Goal: Task Accomplishment & Management: Complete application form

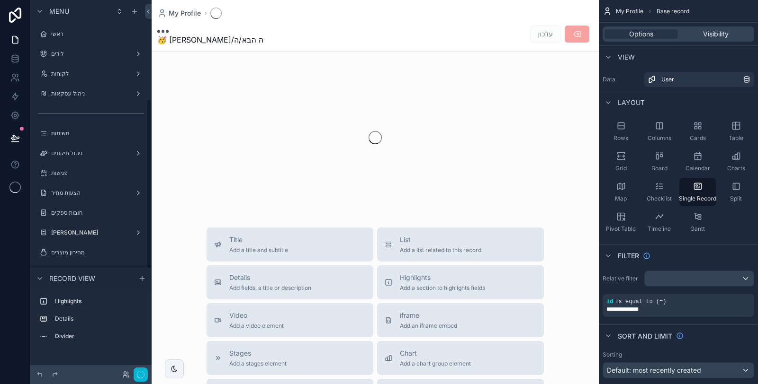
scroll to position [217, 0]
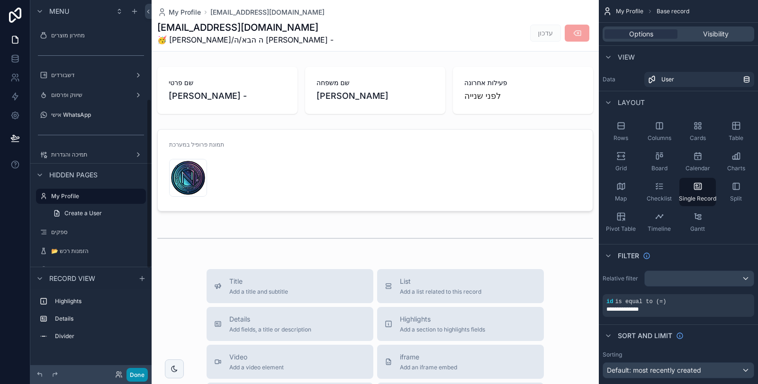
click at [142, 375] on button "Done" at bounding box center [136, 375] width 21 height 14
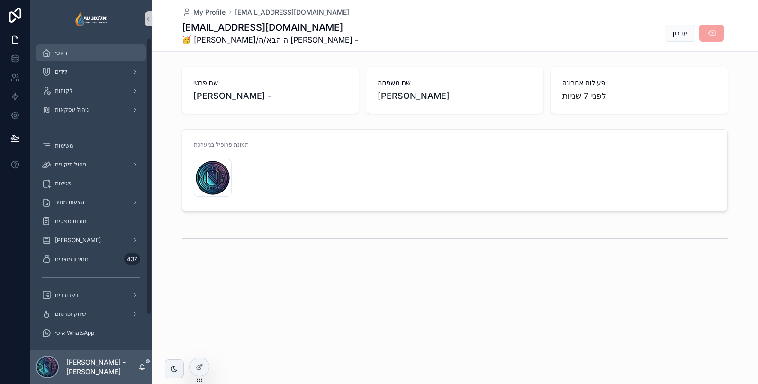
click at [109, 54] on div "ראשי" at bounding box center [91, 52] width 98 height 15
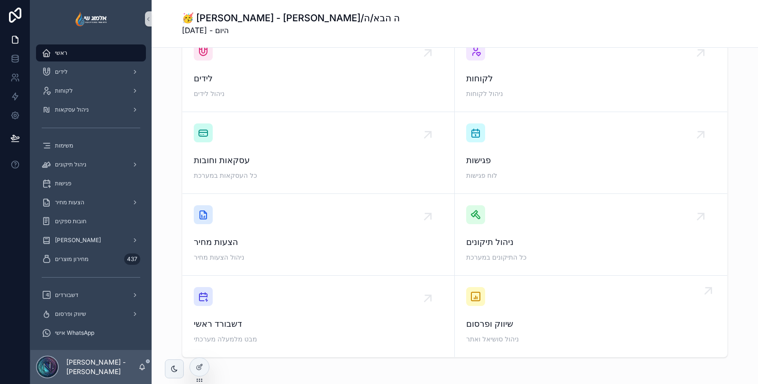
scroll to position [28, 0]
click at [71, 206] on div "הצעות מחיר" at bounding box center [91, 202] width 98 height 15
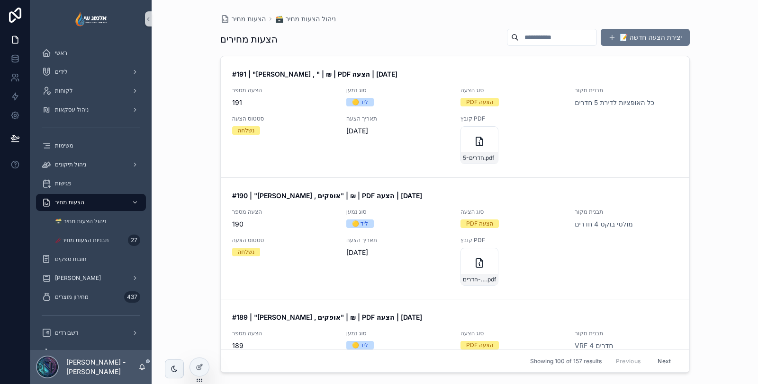
click at [631, 40] on button "📝 יצירת הצעה חדשה" at bounding box center [644, 37] width 89 height 17
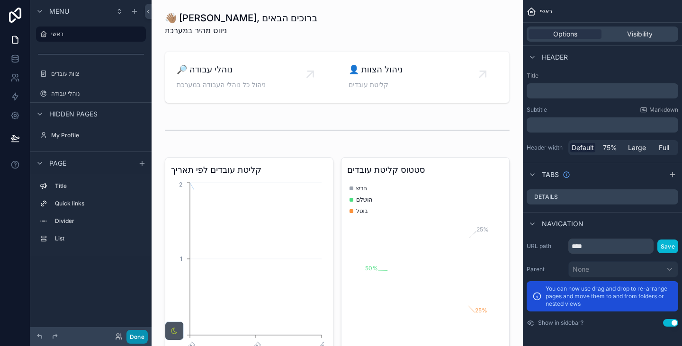
click at [144, 333] on button "Done" at bounding box center [136, 337] width 21 height 14
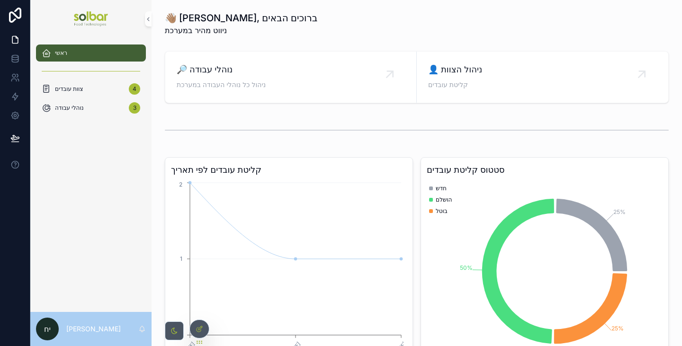
click at [203, 156] on div "קליטת עובדים לפי תאריך [DATE] [DATE] [DATE] 0 1 2 סטטוס קליטת עובדים 25% 50% 25…" at bounding box center [416, 262] width 515 height 219
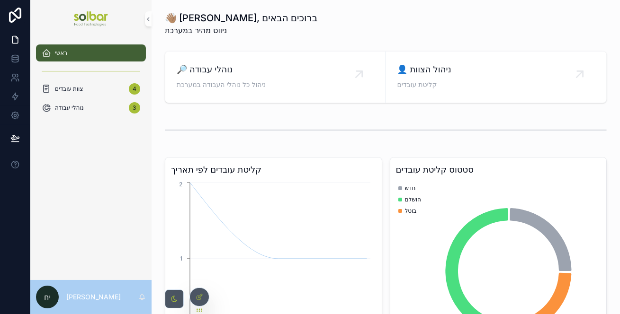
click at [217, 133] on div "scrollable content" at bounding box center [386, 130] width 442 height 24
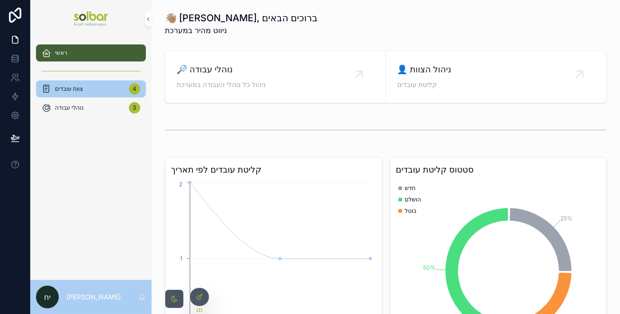
click at [90, 91] on div "צוות עובדים 4" at bounding box center [91, 88] width 98 height 15
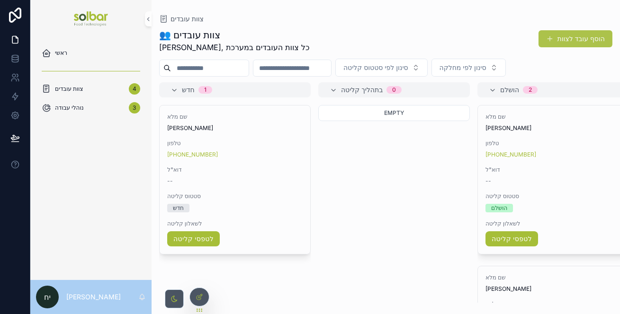
click at [578, 38] on button "הוסף עובד לצוות" at bounding box center [575, 38] width 74 height 17
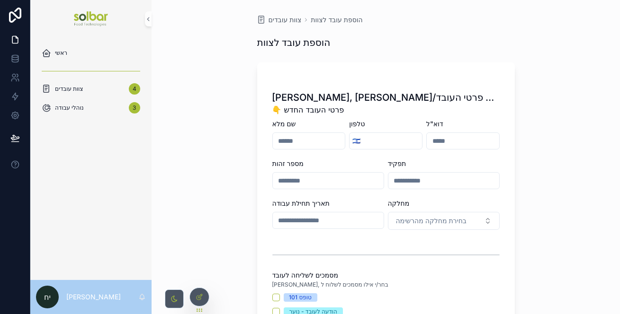
click at [332, 137] on input "scrollable content" at bounding box center [309, 140] width 72 height 13
type input "********"
click at [378, 140] on input "scrollable content" at bounding box center [392, 140] width 59 height 13
type input "**********"
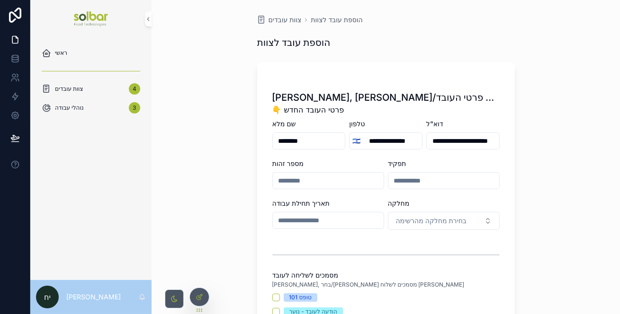
type input "**********"
click at [333, 163] on div "מספר זהות" at bounding box center [328, 163] width 112 height 9
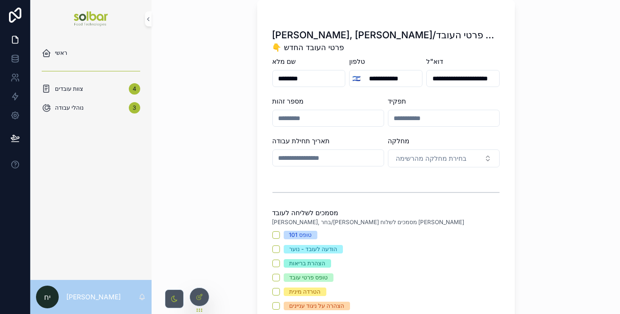
scroll to position [129, 0]
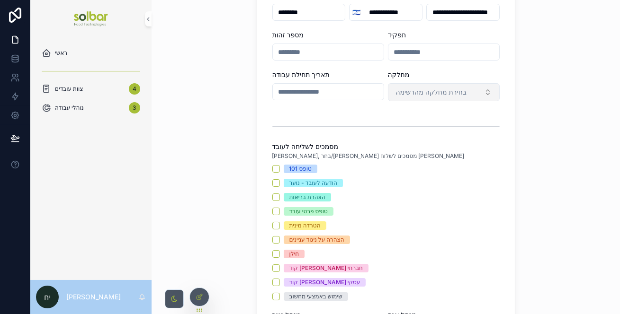
click at [415, 98] on button "בחירת מחלקה מהרשימה" at bounding box center [444, 92] width 112 height 18
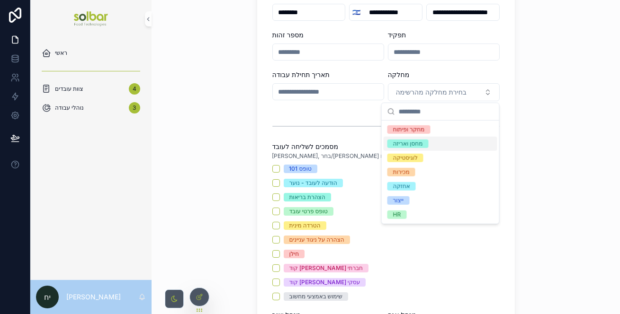
click at [357, 126] on div "scrollable content" at bounding box center [385, 127] width 227 height 24
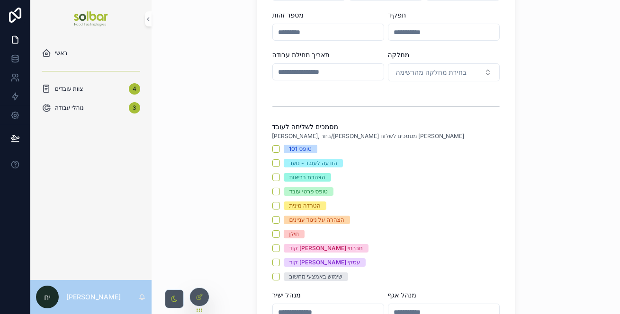
scroll to position [172, 0]
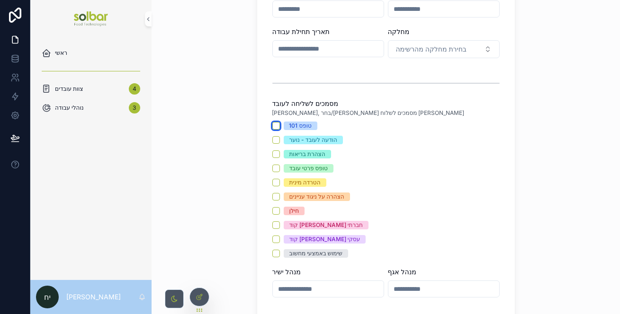
click at [274, 125] on button "טופס 101" at bounding box center [276, 126] width 8 height 8
click at [273, 136] on button "הודעה לעובד - נוער" at bounding box center [276, 140] width 8 height 8
click at [272, 149] on div "טופס 101 הודעה לעובד - נוער הצהרת בריאות טופס פרטי עובד הטרדה מינית הצהרה על ני…" at bounding box center [385, 190] width 227 height 136
click at [272, 154] on button "הצהרת בריאות" at bounding box center [276, 155] width 8 height 8
click at [273, 169] on button "טופס פרטי עובד" at bounding box center [276, 169] width 8 height 8
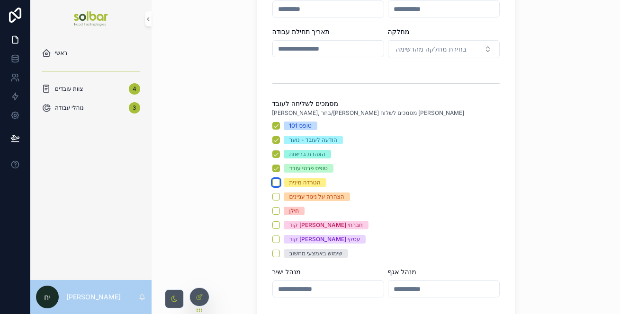
drag, startPoint x: 272, startPoint y: 179, endPoint x: 269, endPoint y: 192, distance: 13.2
click at [272, 179] on button "הטרדה מינית" at bounding box center [276, 183] width 8 height 8
click at [272, 194] on button "הצהרה על ניגוד עניינים" at bounding box center [276, 197] width 8 height 8
click at [273, 213] on button "חילן" at bounding box center [276, 211] width 8 height 8
click at [272, 229] on div "טופס 101 הודעה לעובד - נוער הצהרת בריאות טופס פרטי עובד הטרדה מינית הצהרה על ני…" at bounding box center [385, 190] width 227 height 136
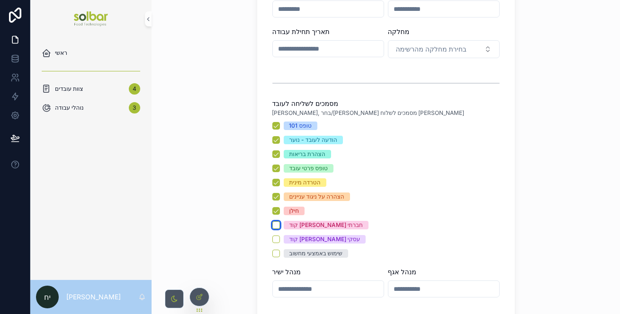
click at [272, 227] on button "קוד [PERSON_NAME] חברתי" at bounding box center [276, 226] width 8 height 8
drag, startPoint x: 272, startPoint y: 237, endPoint x: 271, endPoint y: 249, distance: 11.9
click at [272, 238] on button "קוד [PERSON_NAME] עסקי" at bounding box center [276, 240] width 8 height 8
click at [272, 251] on button "שימוש באמצעי מחשוב" at bounding box center [276, 254] width 8 height 8
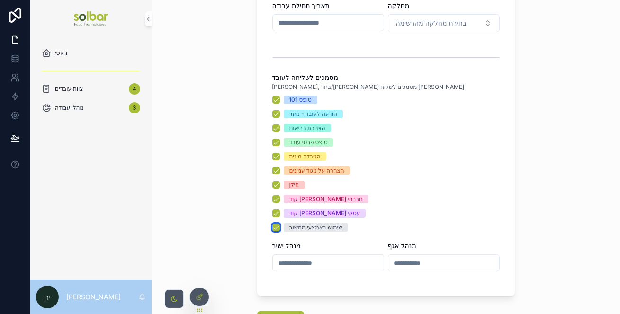
scroll to position [272, 0]
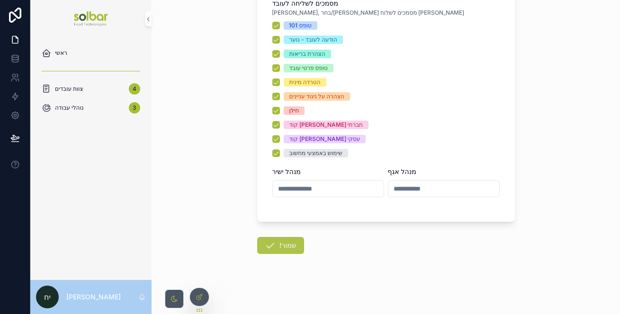
click at [290, 244] on button "!שמור" at bounding box center [280, 245] width 47 height 17
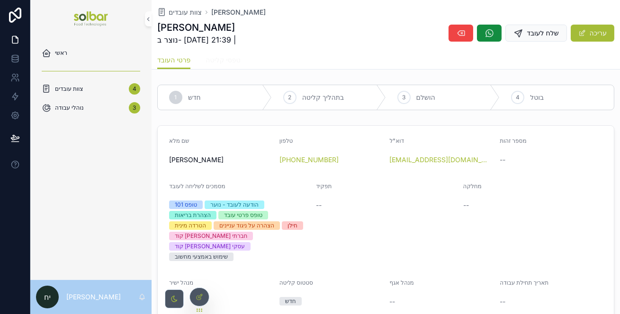
click at [232, 61] on span "טפסי קליטה" at bounding box center [222, 59] width 35 height 9
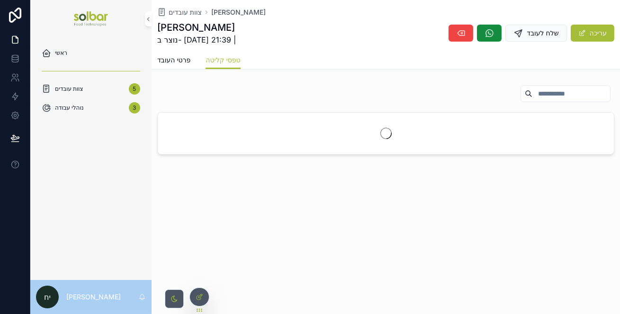
click at [270, 67] on div "פרטי העובד טפסי קליטה" at bounding box center [385, 60] width 457 height 18
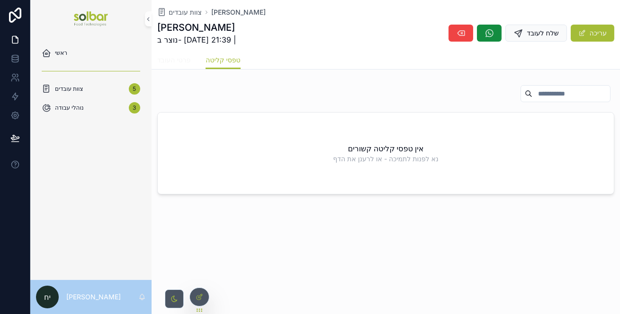
click at [179, 59] on span "פרטי העובד" at bounding box center [173, 59] width 33 height 9
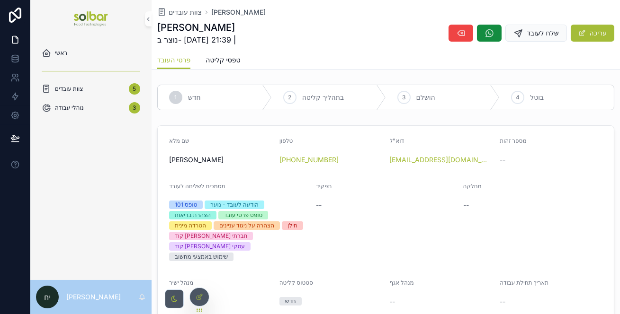
click at [259, 116] on div "1 חדש 2 בתהליך קליטה 3 הושלם 4 בוטל שם מלא [PERSON_NAME] טלפון [PHONE_NUMBER] ד…" at bounding box center [386, 263] width 468 height 365
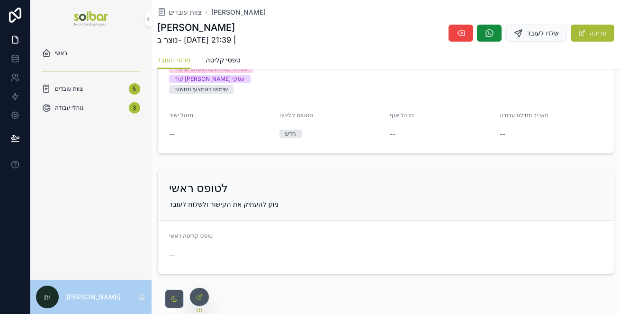
scroll to position [172, 0]
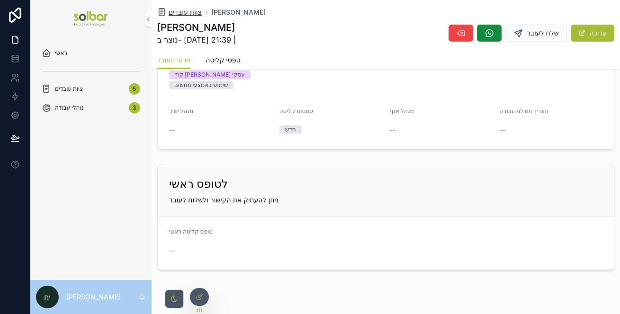
click at [183, 13] on span "צוות עובדים" at bounding box center [185, 12] width 33 height 9
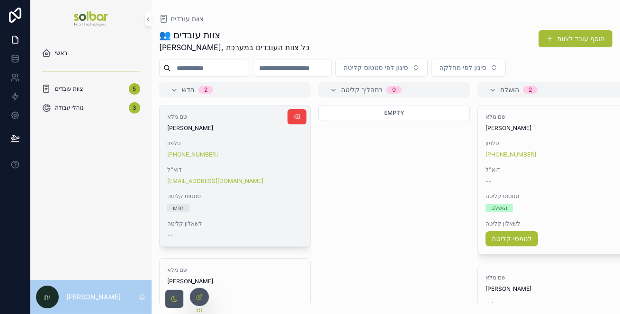
click at [247, 166] on span "דוא"ל" at bounding box center [234, 170] width 135 height 8
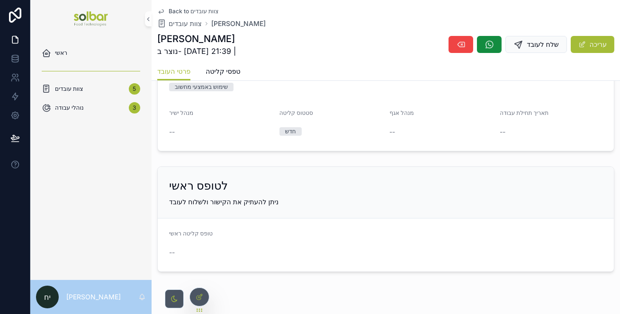
scroll to position [192, 0]
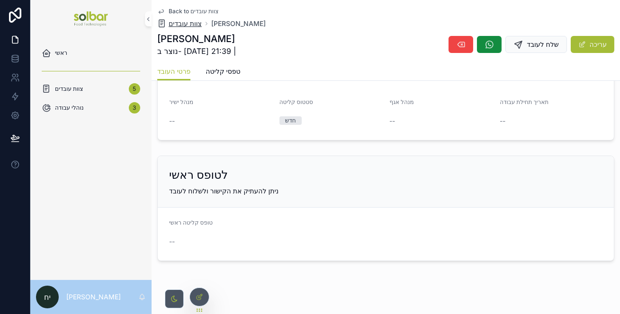
click at [184, 25] on span "צוות עובדים" at bounding box center [185, 23] width 33 height 9
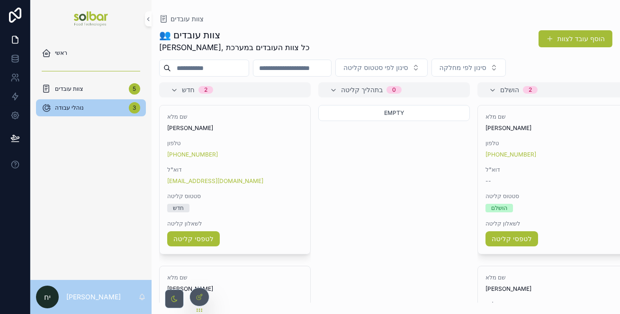
click at [78, 105] on span "נוהלי עבודה" at bounding box center [69, 108] width 29 height 8
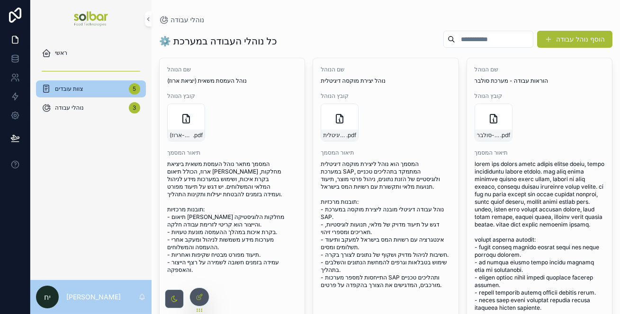
click at [96, 92] on div "צוות עובדים 5" at bounding box center [91, 88] width 98 height 15
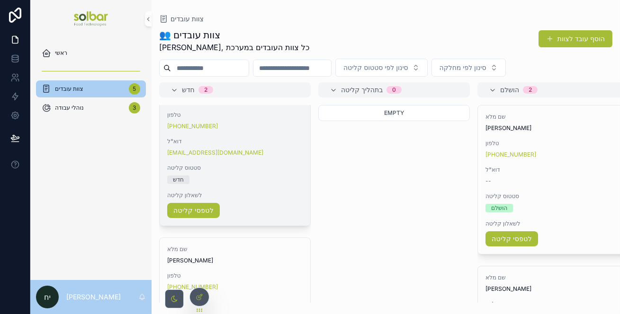
scroll to position [86, 0]
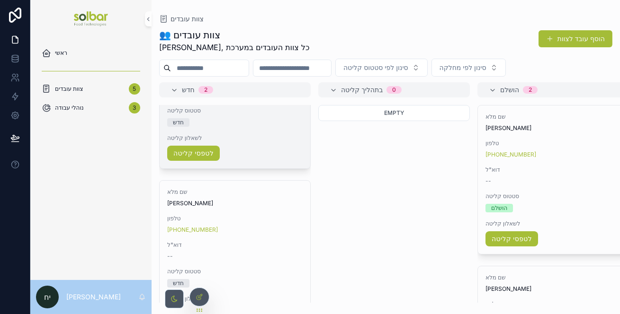
click at [253, 132] on div "שם מלא [PERSON_NAME] [PHONE_NUMBER] דוא"ל [EMAIL_ADDRESS][DOMAIN_NAME] סטטוס קל…" at bounding box center [235, 94] width 151 height 149
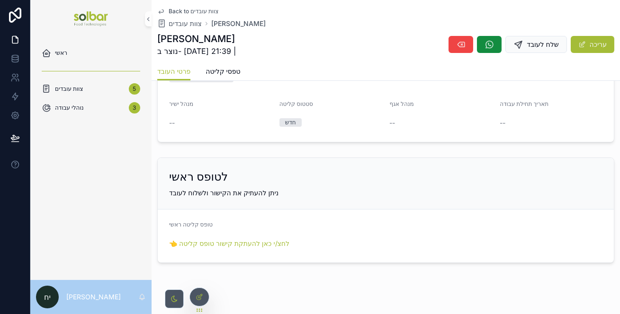
scroll to position [192, 0]
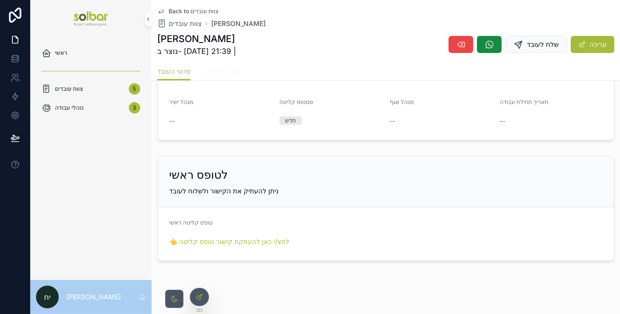
click at [237, 80] on link "טפסי קליטה" at bounding box center [222, 72] width 35 height 19
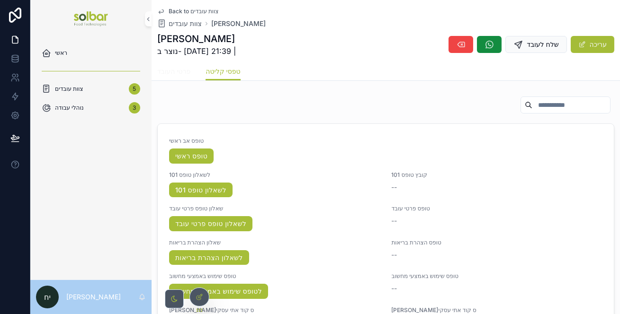
click at [184, 71] on span "פרטי העובד" at bounding box center [173, 71] width 33 height 9
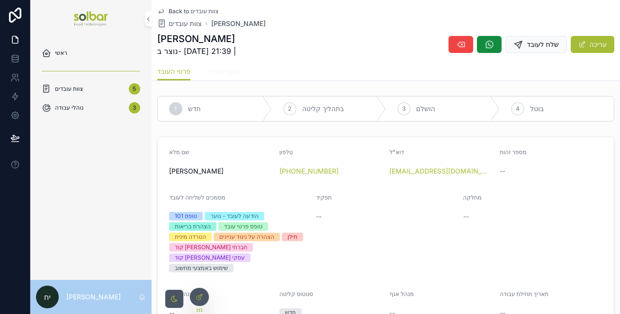
click at [223, 72] on span "טפסי קליטה" at bounding box center [222, 71] width 35 height 9
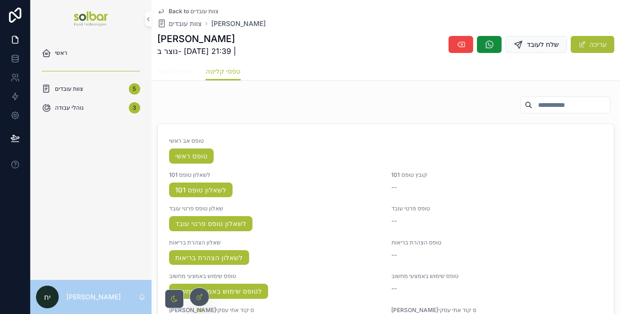
click at [176, 75] on span "פרטי העובד" at bounding box center [173, 71] width 33 height 9
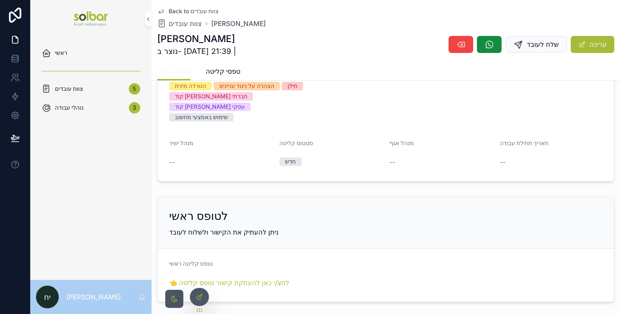
scroll to position [192, 0]
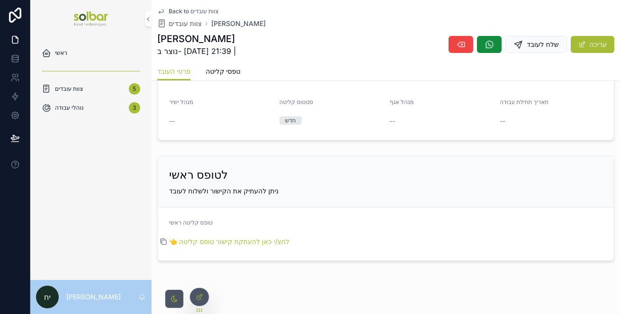
click at [165, 238] on icon "scrollable content" at bounding box center [164, 242] width 8 height 8
click at [235, 238] on link "👈 לחצ/י כאן להעתקת קישור טופס קליטה" at bounding box center [229, 242] width 120 height 8
click at [238, 71] on span "טפסי קליטה" at bounding box center [222, 71] width 35 height 9
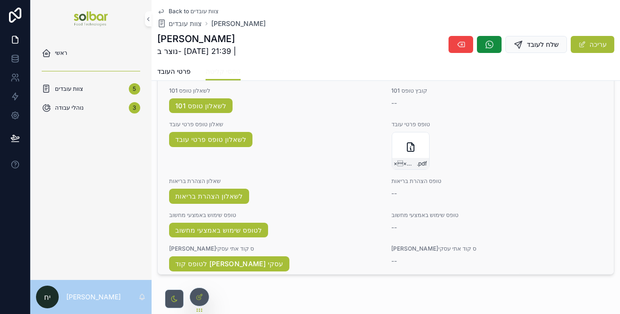
scroll to position [86, 0]
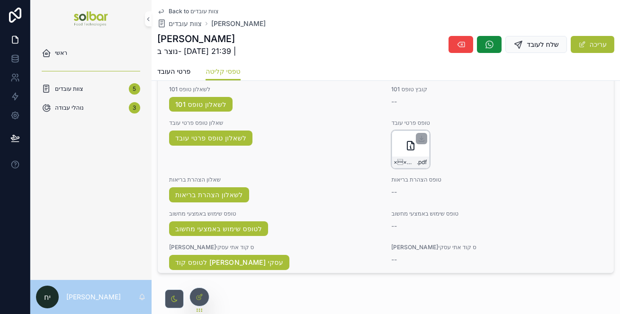
click at [407, 147] on icon "scrollable content" at bounding box center [410, 146] width 7 height 9
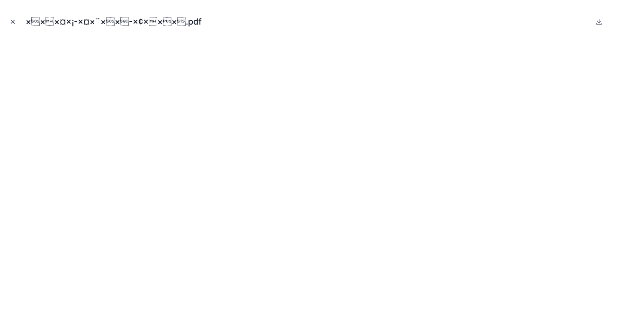
click at [17, 23] on button "Close modal" at bounding box center [13, 22] width 10 height 10
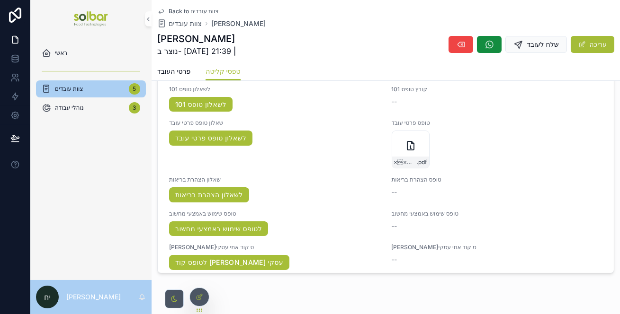
click at [108, 88] on div "צוות עובדים 5" at bounding box center [91, 88] width 98 height 15
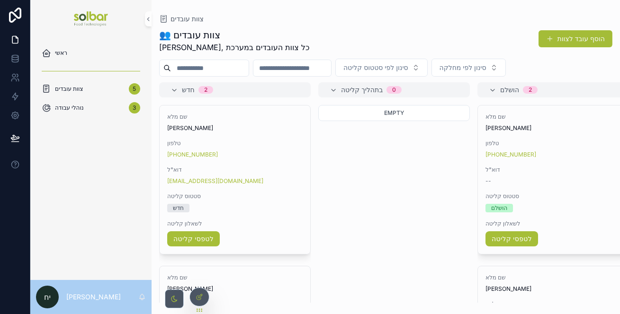
click at [119, 42] on div "ראשי צוות עובדים 5 נוהלי עבודה 3" at bounding box center [90, 83] width 121 height 91
click at [112, 47] on div "ראשי" at bounding box center [91, 52] width 98 height 15
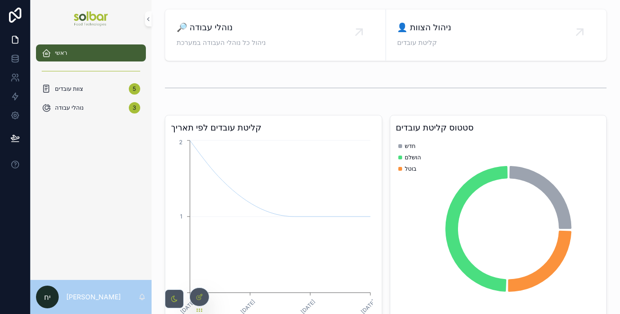
scroll to position [43, 0]
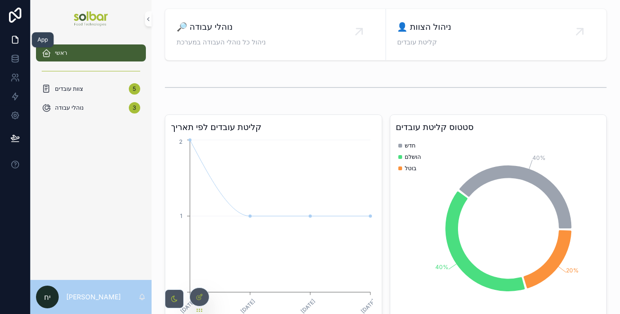
click at [16, 38] on icon at bounding box center [17, 37] width 2 height 2
click at [15, 18] on icon at bounding box center [15, 15] width 19 height 15
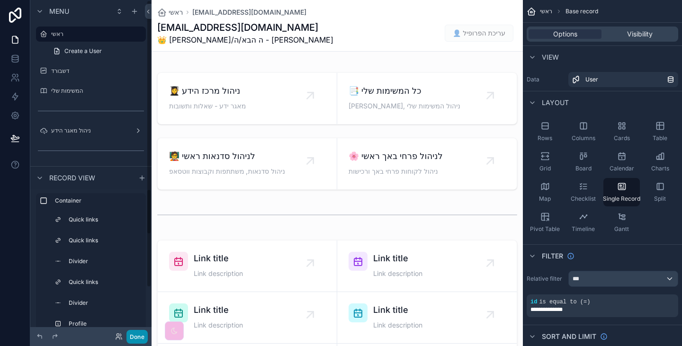
click at [137, 337] on button "Done" at bounding box center [136, 337] width 21 height 14
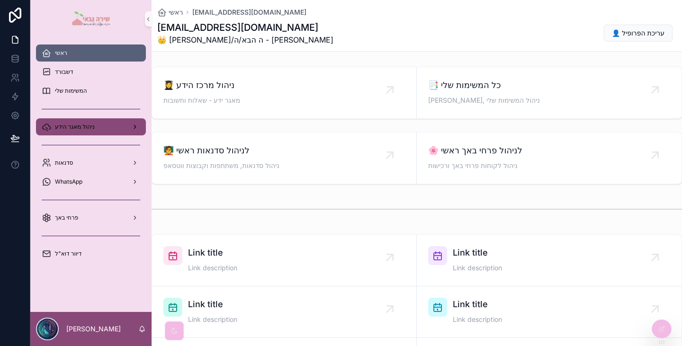
click at [80, 134] on div "ניהול מאגר הידע" at bounding box center [91, 126] width 98 height 15
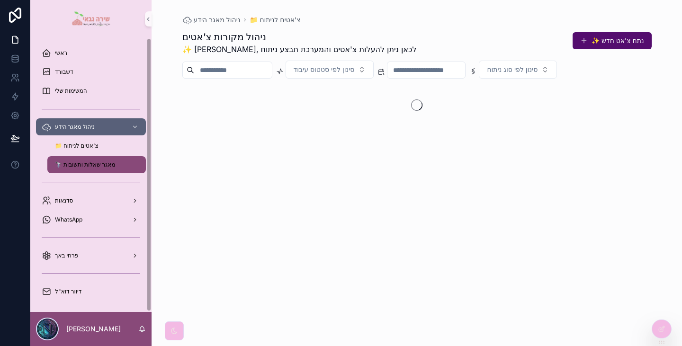
click at [111, 168] on span "🔭 מאגר שאלות ותשובות" at bounding box center [85, 165] width 60 height 8
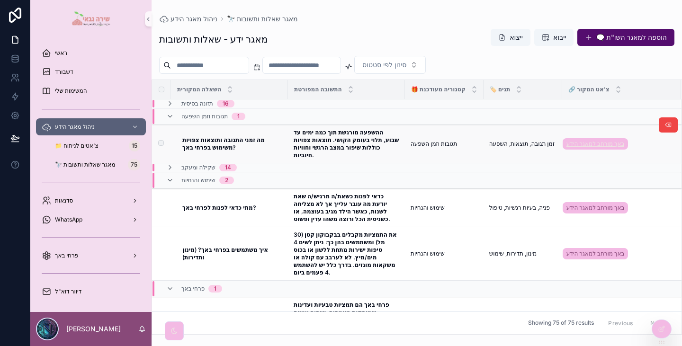
click at [607, 140] on span "באך מורחב למאגר הידע" at bounding box center [595, 144] width 58 height 8
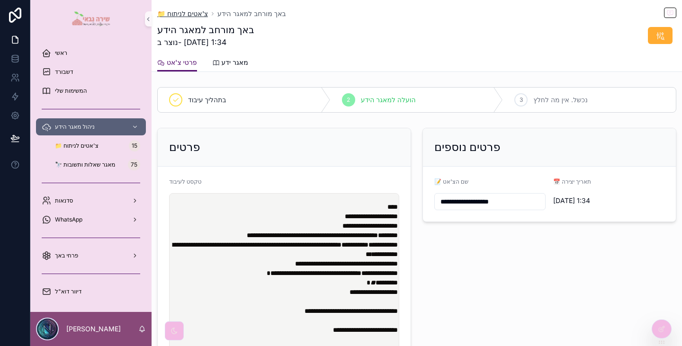
click at [199, 16] on span "📁 צ'אטים לניתוח" at bounding box center [182, 13] width 51 height 9
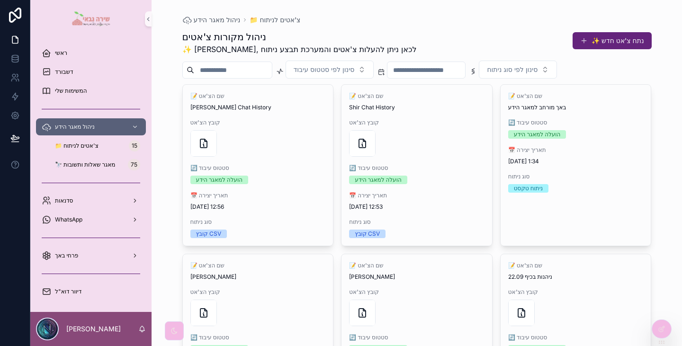
click at [580, 42] on span "scrollable content" at bounding box center [584, 41] width 8 height 8
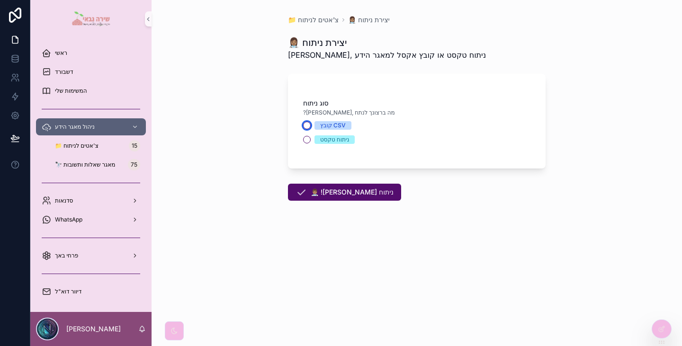
click at [307, 125] on button "קובץ CSV" at bounding box center [307, 126] width 8 height 8
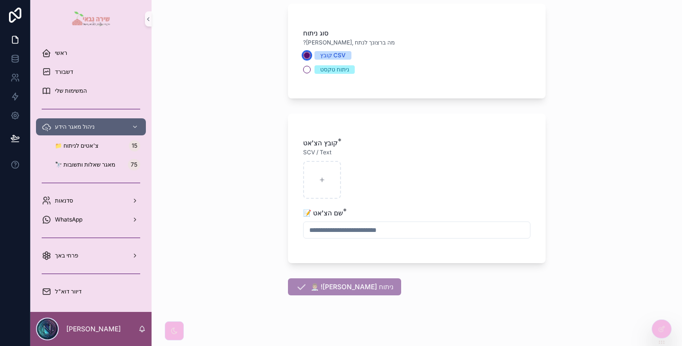
scroll to position [80, 0]
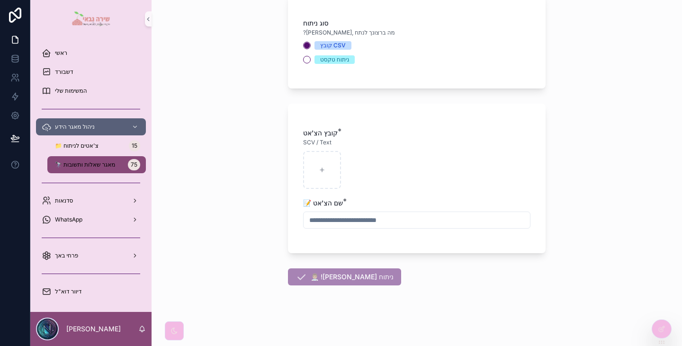
click at [123, 164] on div "🔭 מאגר שאלות ותשובות 75" at bounding box center [96, 164] width 87 height 15
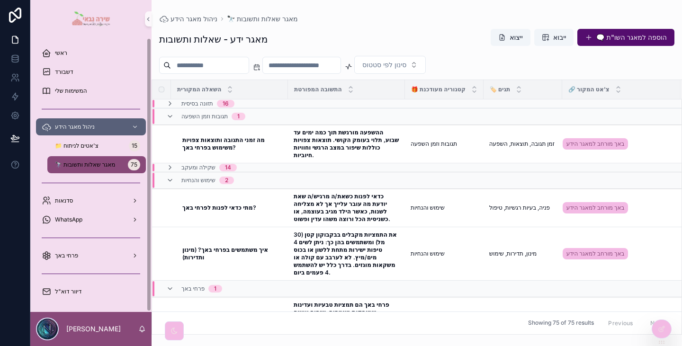
scroll to position [0, 0]
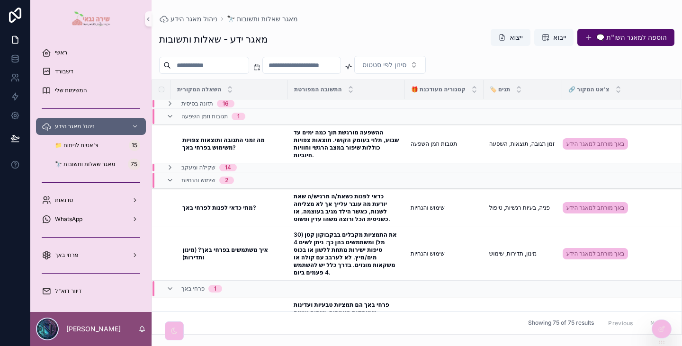
click at [79, 99] on div "המשימות שלי" at bounding box center [90, 90] width 121 height 19
click at [77, 91] on span "המשימות שלי" at bounding box center [71, 91] width 32 height 8
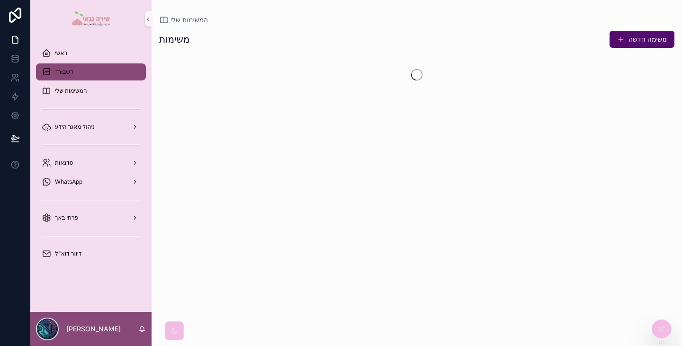
click at [80, 67] on div "דשבורד" at bounding box center [91, 71] width 98 height 15
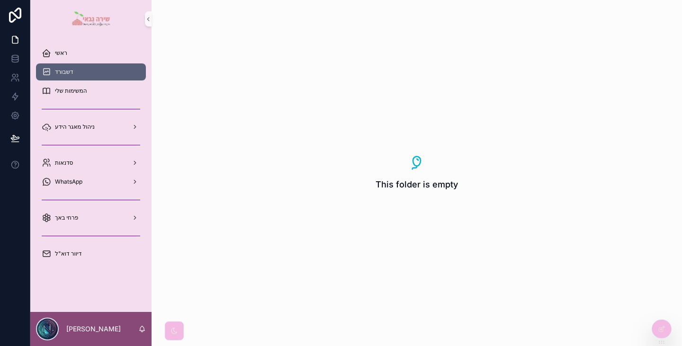
click at [94, 43] on div "ראשי דשבורד המשימות שלי ניהול מאגר הידע סדנאות WhatsApp פרחי באך דיוור דוא"ל" at bounding box center [90, 156] width 121 height 237
click at [89, 53] on div "ראשי" at bounding box center [91, 52] width 98 height 15
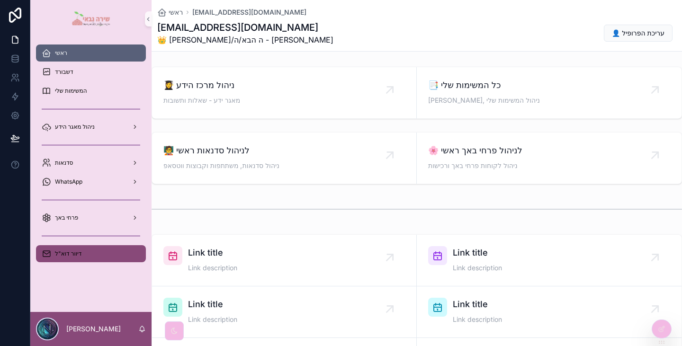
click at [62, 255] on span "דיוור דוא"ל" at bounding box center [68, 254] width 27 height 8
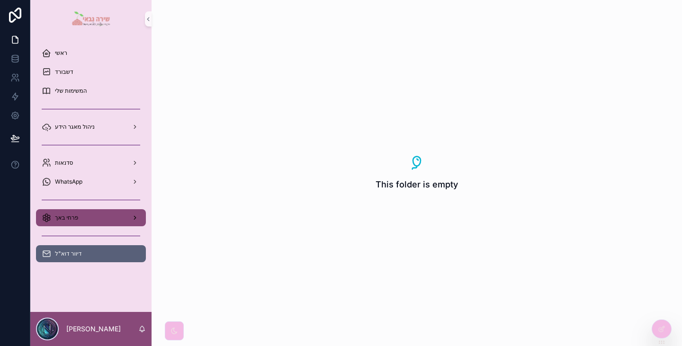
click at [87, 223] on div "פרחי באך" at bounding box center [91, 217] width 98 height 15
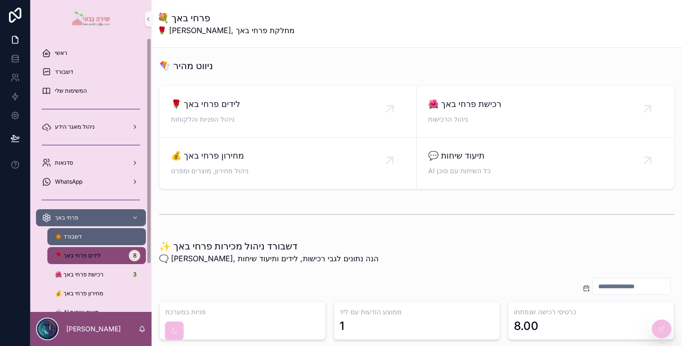
click at [115, 264] on link "🌹 לידים פרחי באך 8" at bounding box center [96, 255] width 98 height 17
